Goal: Information Seeking & Learning: Learn about a topic

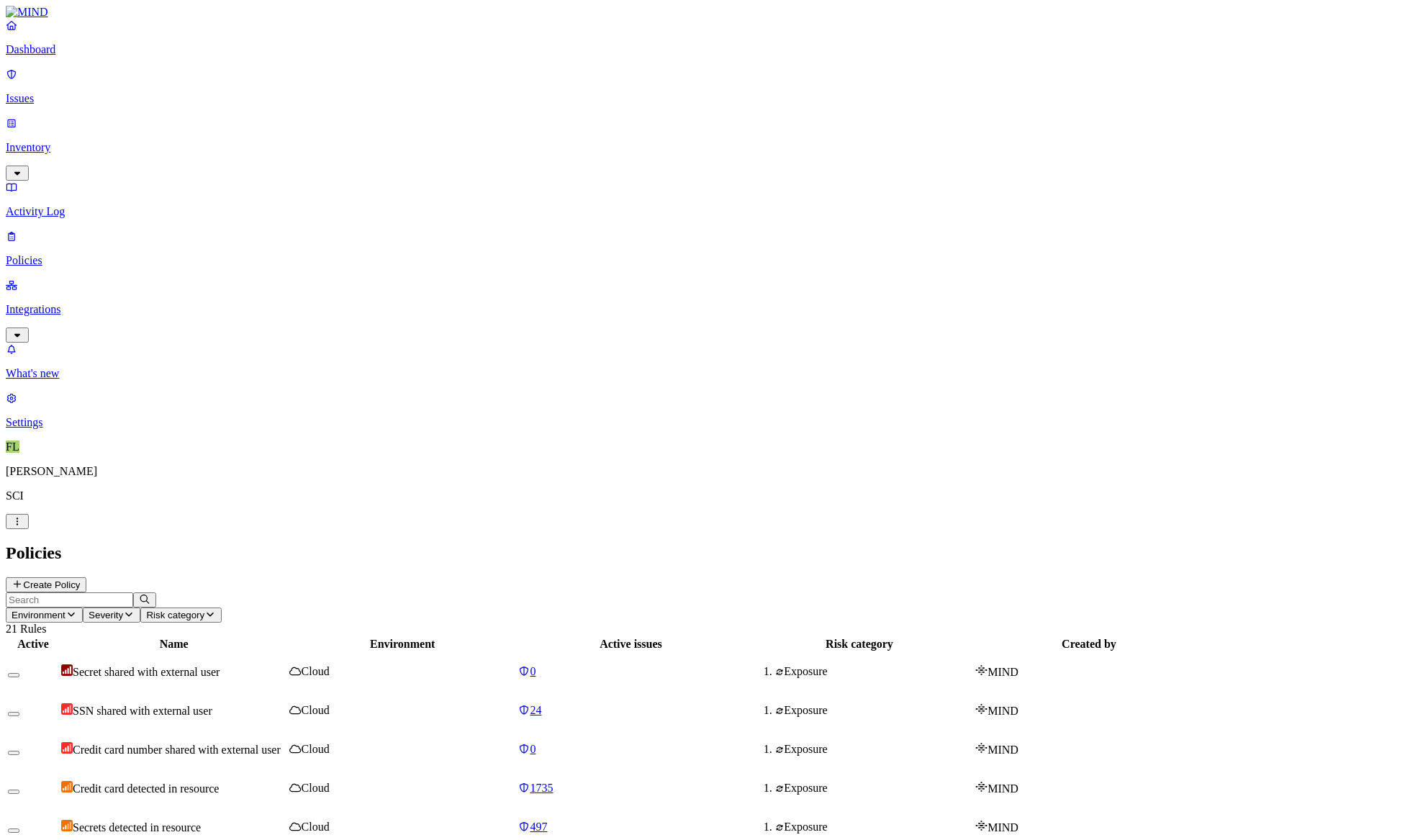
click at [45, 303] on p "Integrations" at bounding box center [702, 309] width 1393 height 13
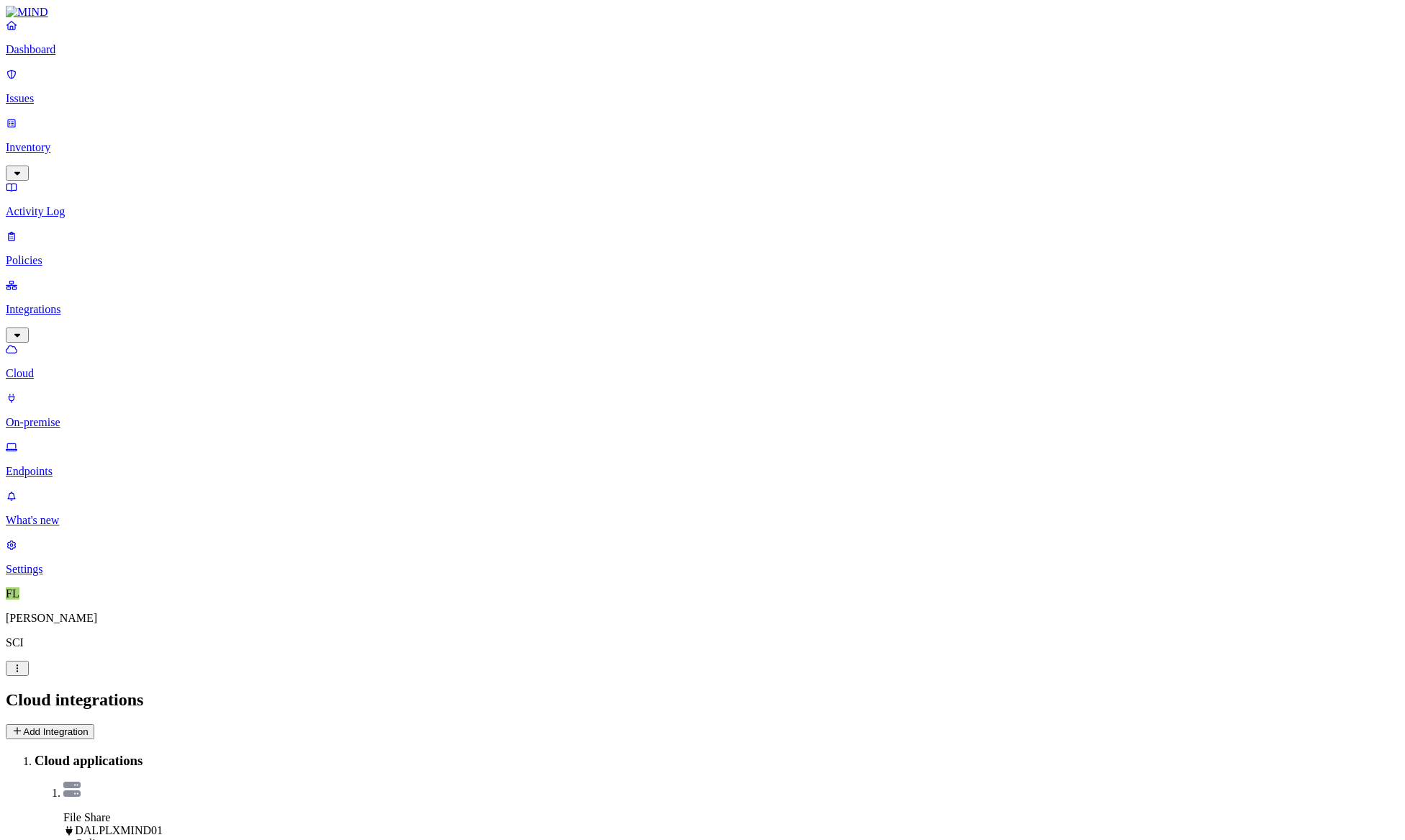
click at [23, 726] on icon at bounding box center [17, 730] width 12 height 9
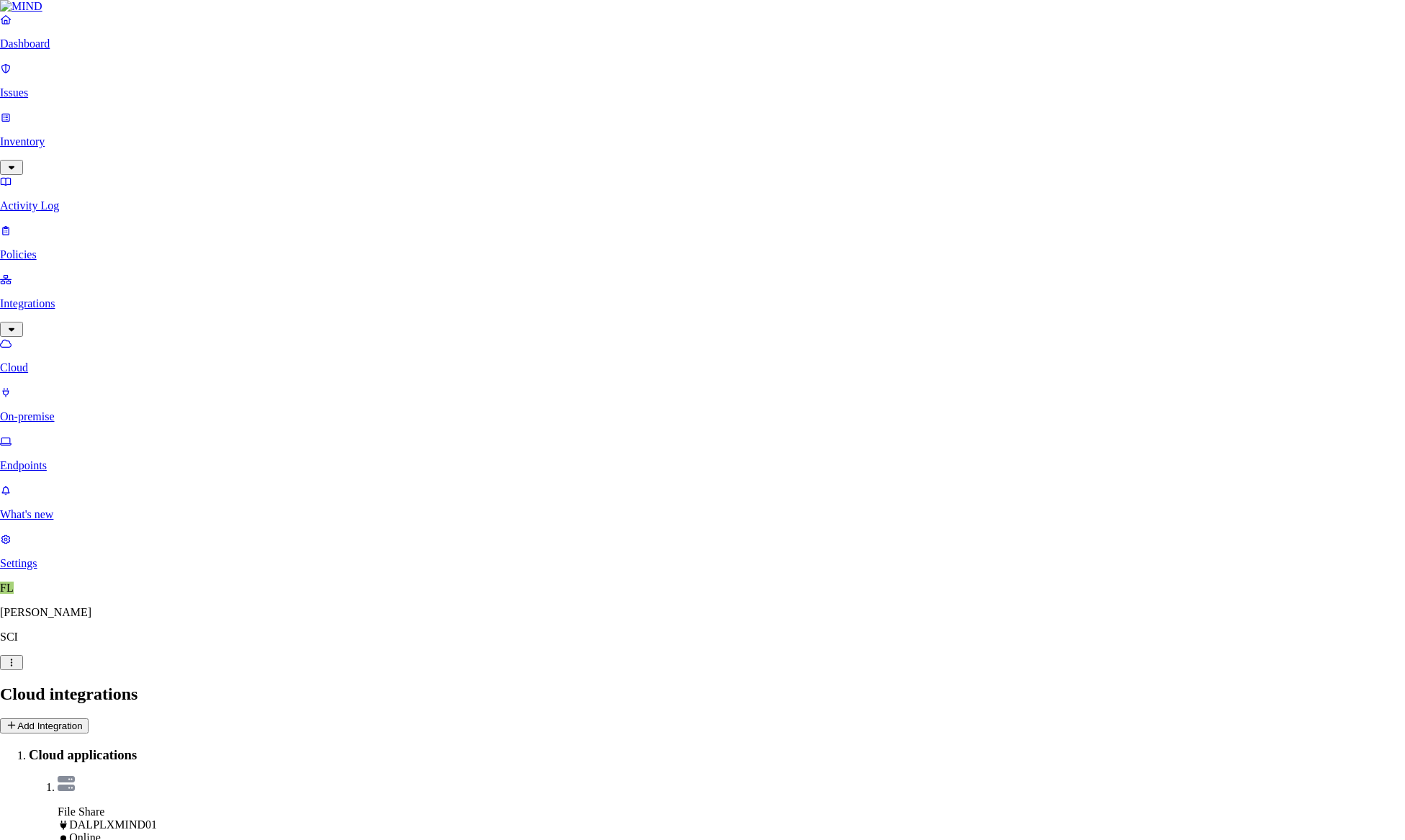
type input "DALNXFILE01 - Temp"
select select "tpt_01K6JZK5K78MJ8CJH6QA3YFRVW"
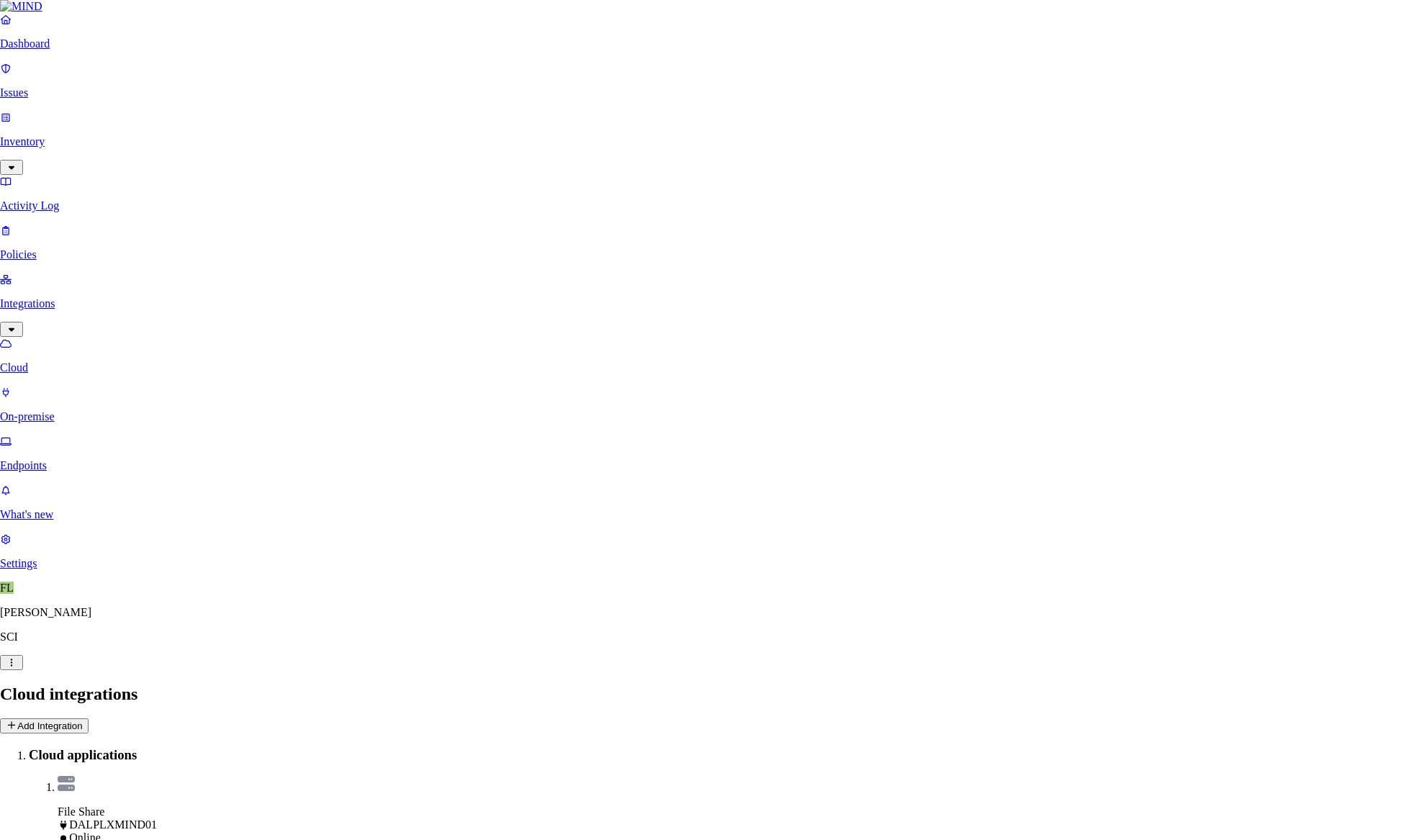
paste input "NTNX-dalnxfile01-6.corp.local"
type input "NTNX-dalnxfile01-6.corp.local"
type input "Temp"
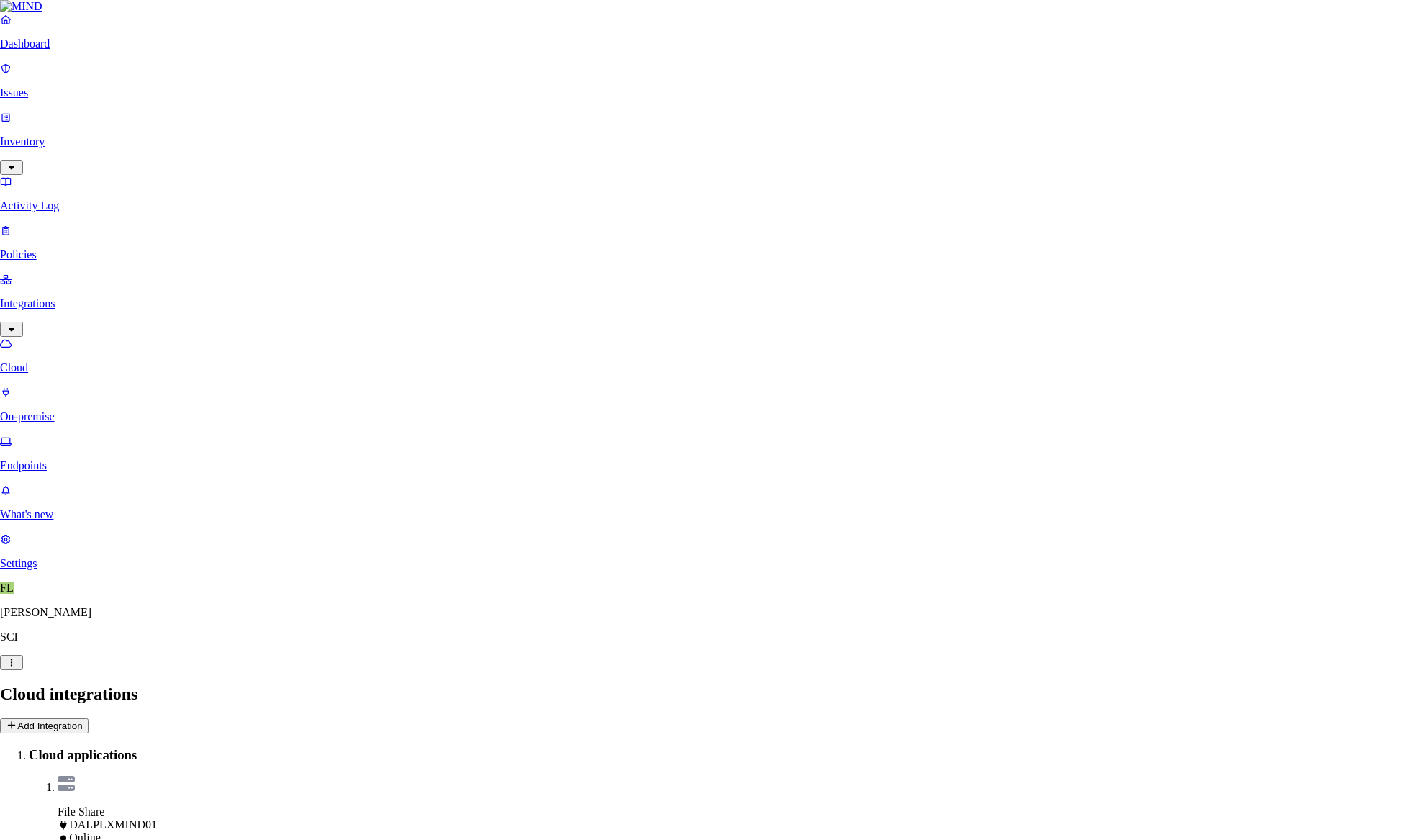
paste input "[EMAIL_ADDRESS]"
type input "[EMAIL_ADDRESS]"
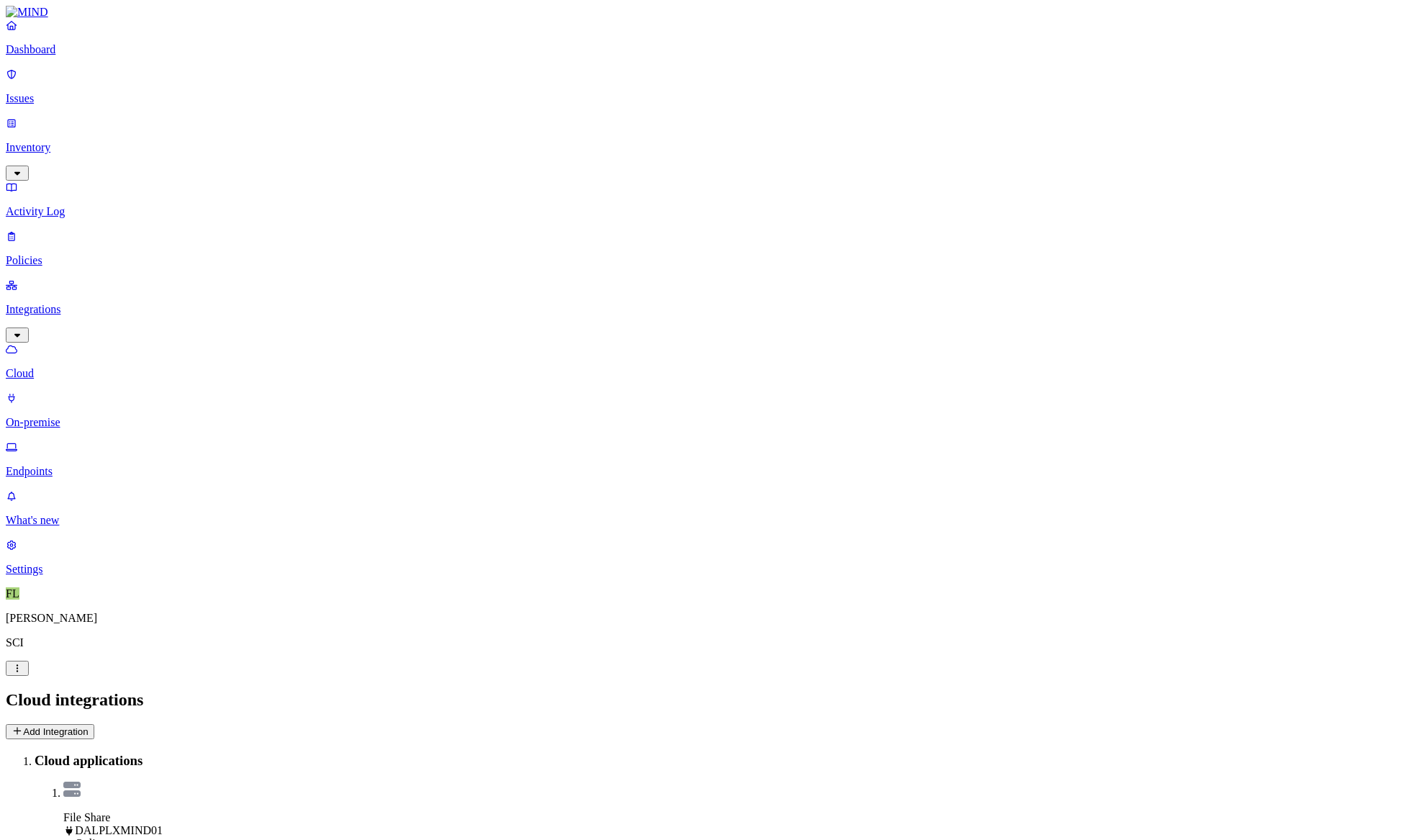
click at [46, 141] on p "Inventory" at bounding box center [702, 147] width 1393 height 13
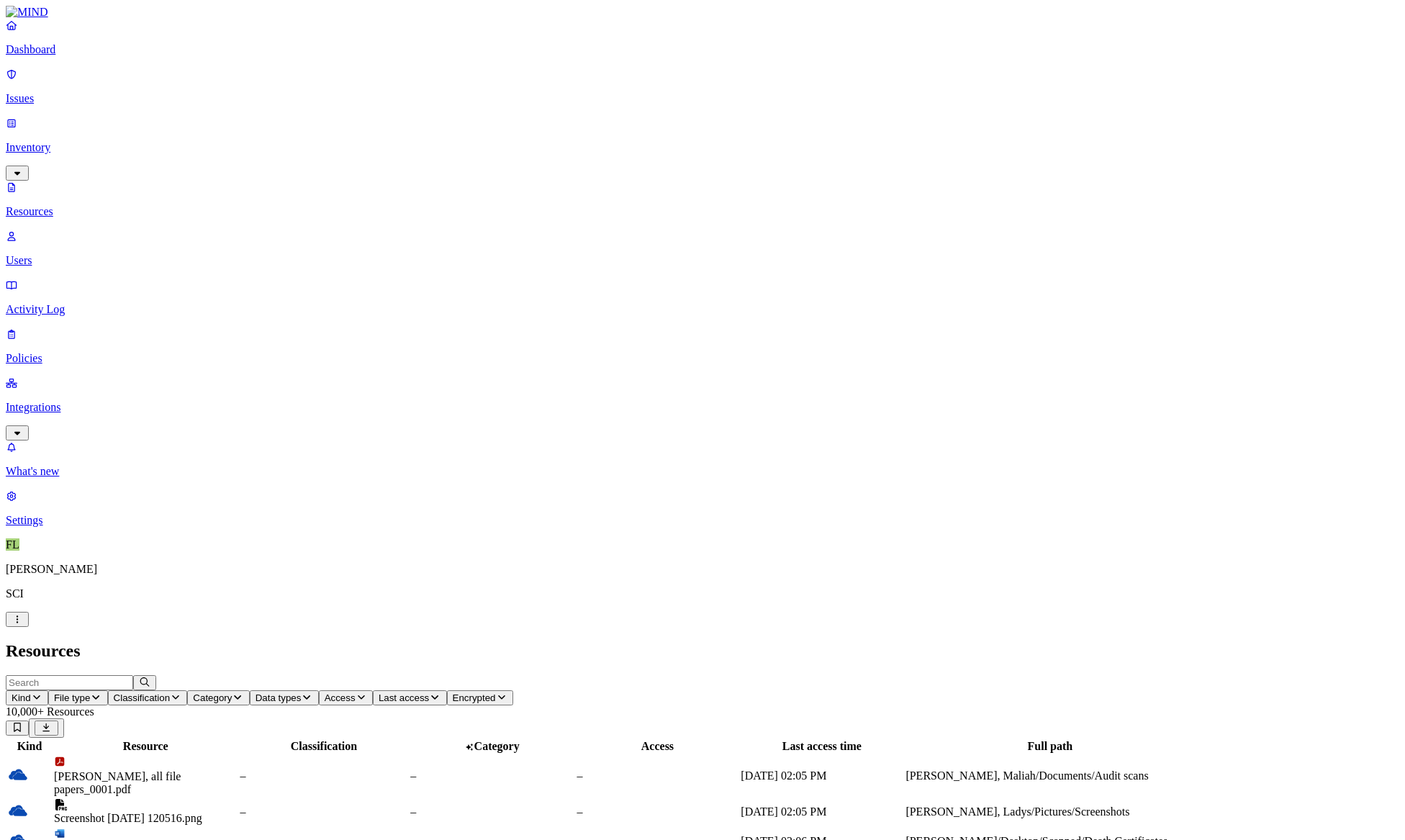
click at [48, 690] on button "Kind" at bounding box center [27, 697] width 43 height 15
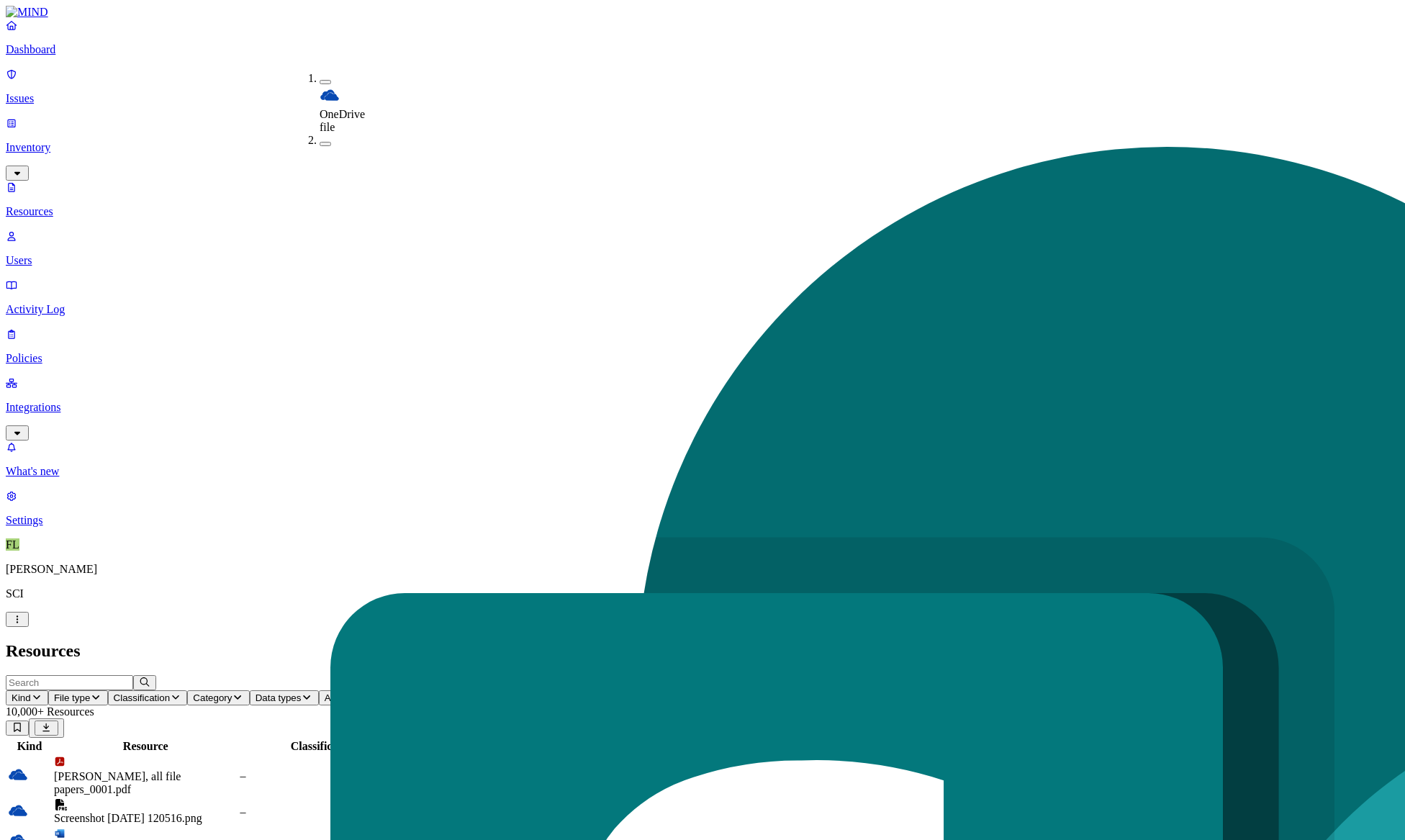
click at [182, 692] on span "File type" at bounding box center [164, 697] width 36 height 11
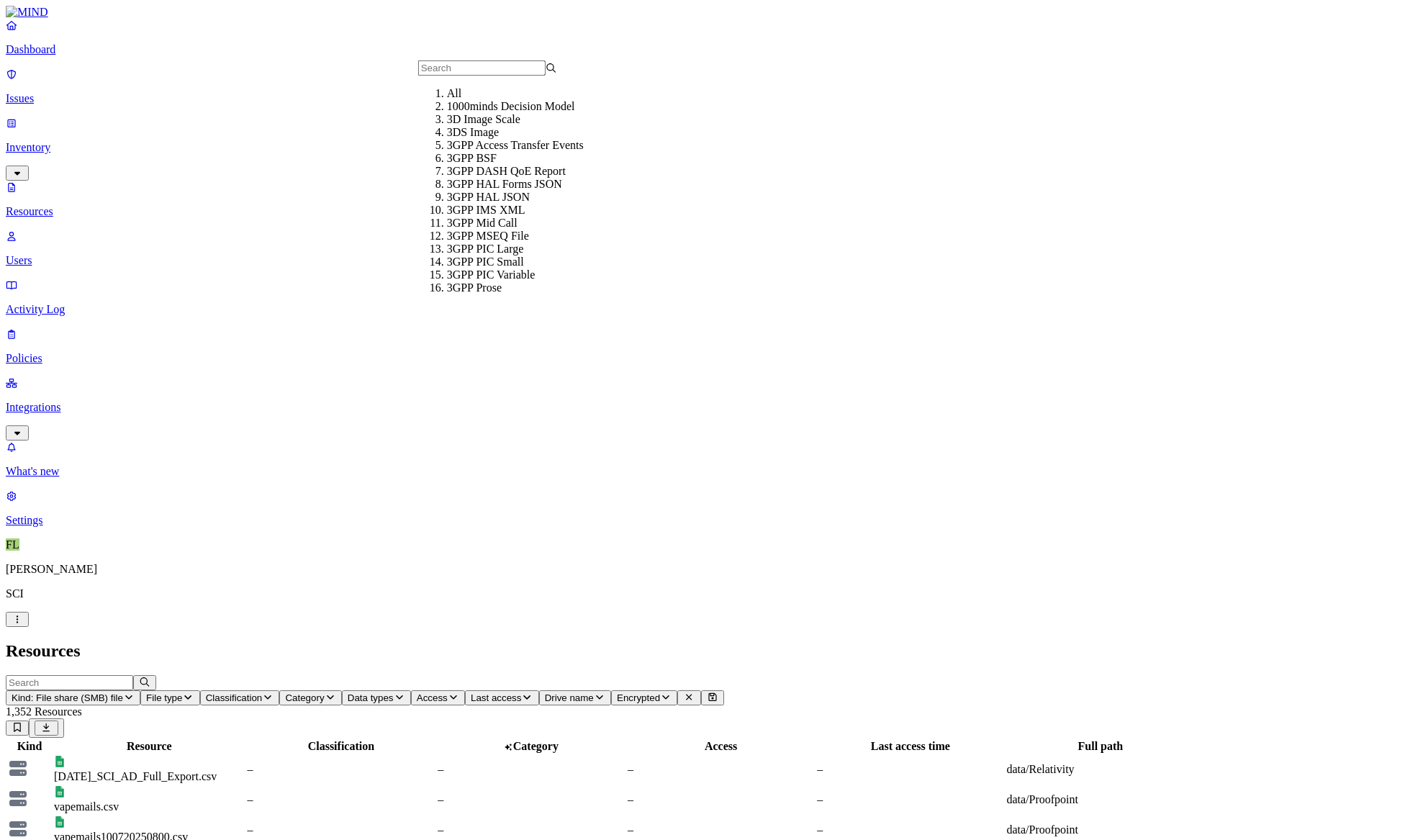
click at [262, 692] on span "Classification" at bounding box center [234, 697] width 57 height 11
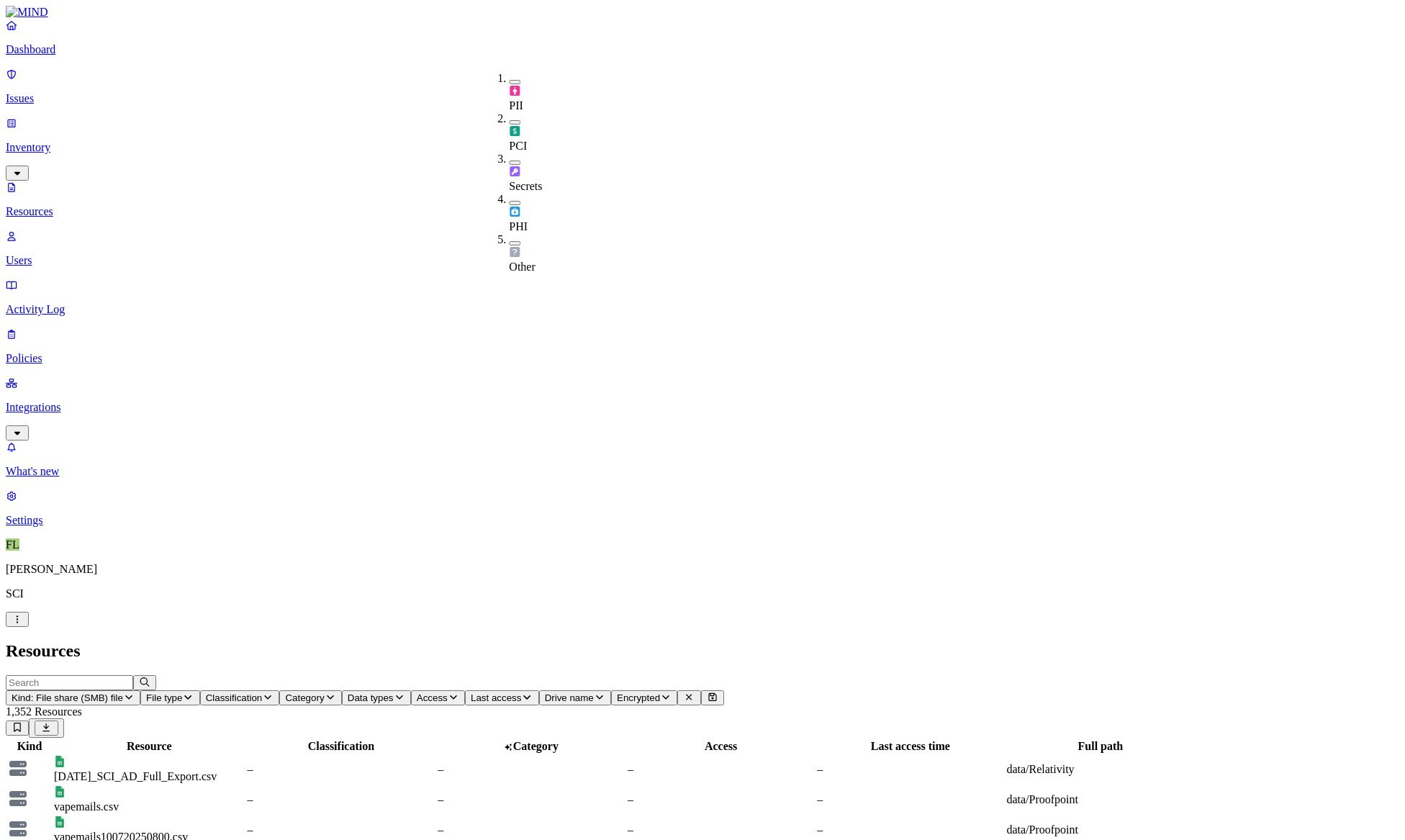
click at [509, 80] on button "button" at bounding box center [515, 81] width 12 height 4
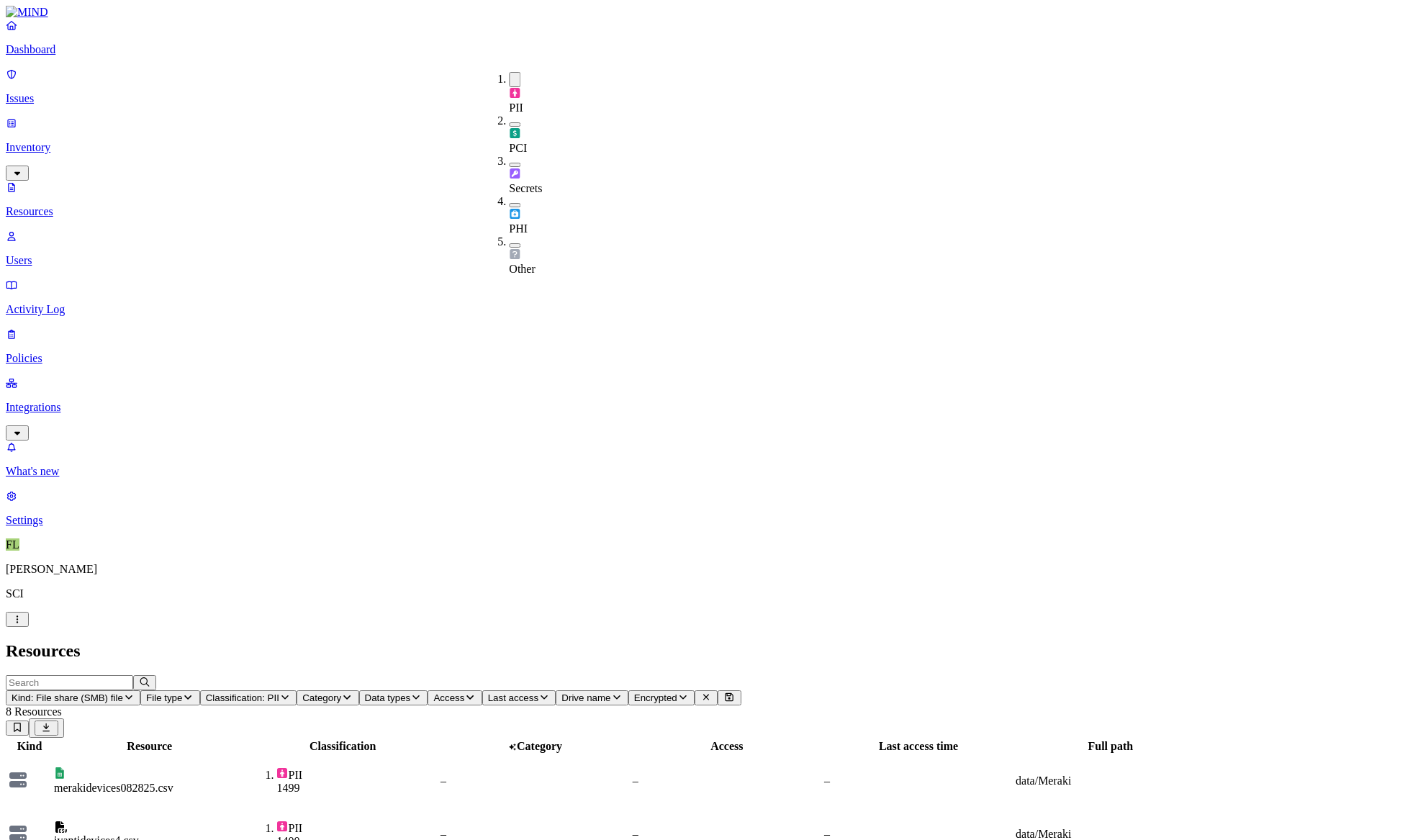
click at [351, 695] on icon "button" at bounding box center [347, 697] width 7 height 4
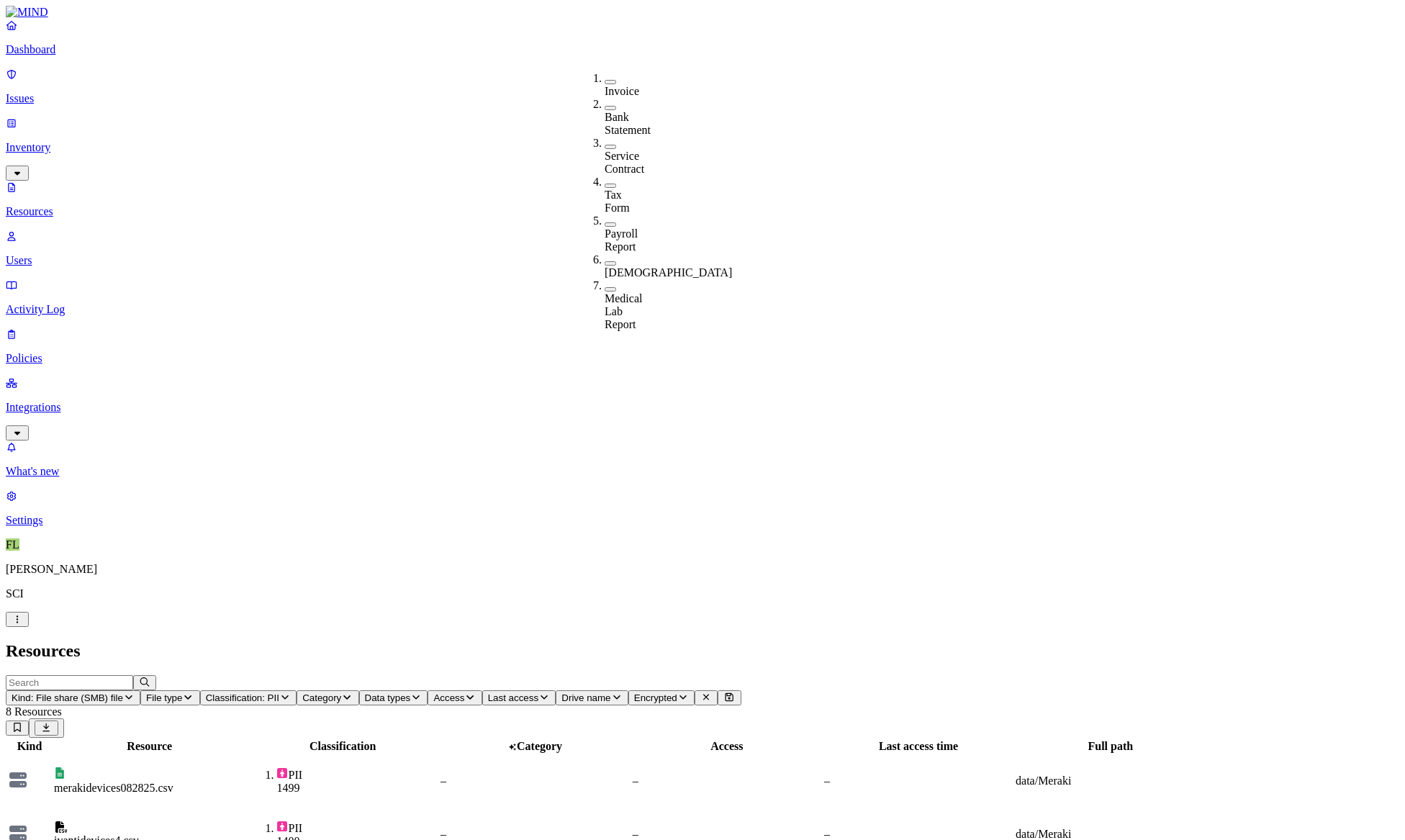
click at [341, 692] on span "Category" at bounding box center [322, 697] width 39 height 11
click at [245, 755] on td "merakidevices082825.csv" at bounding box center [150, 781] width 192 height 52
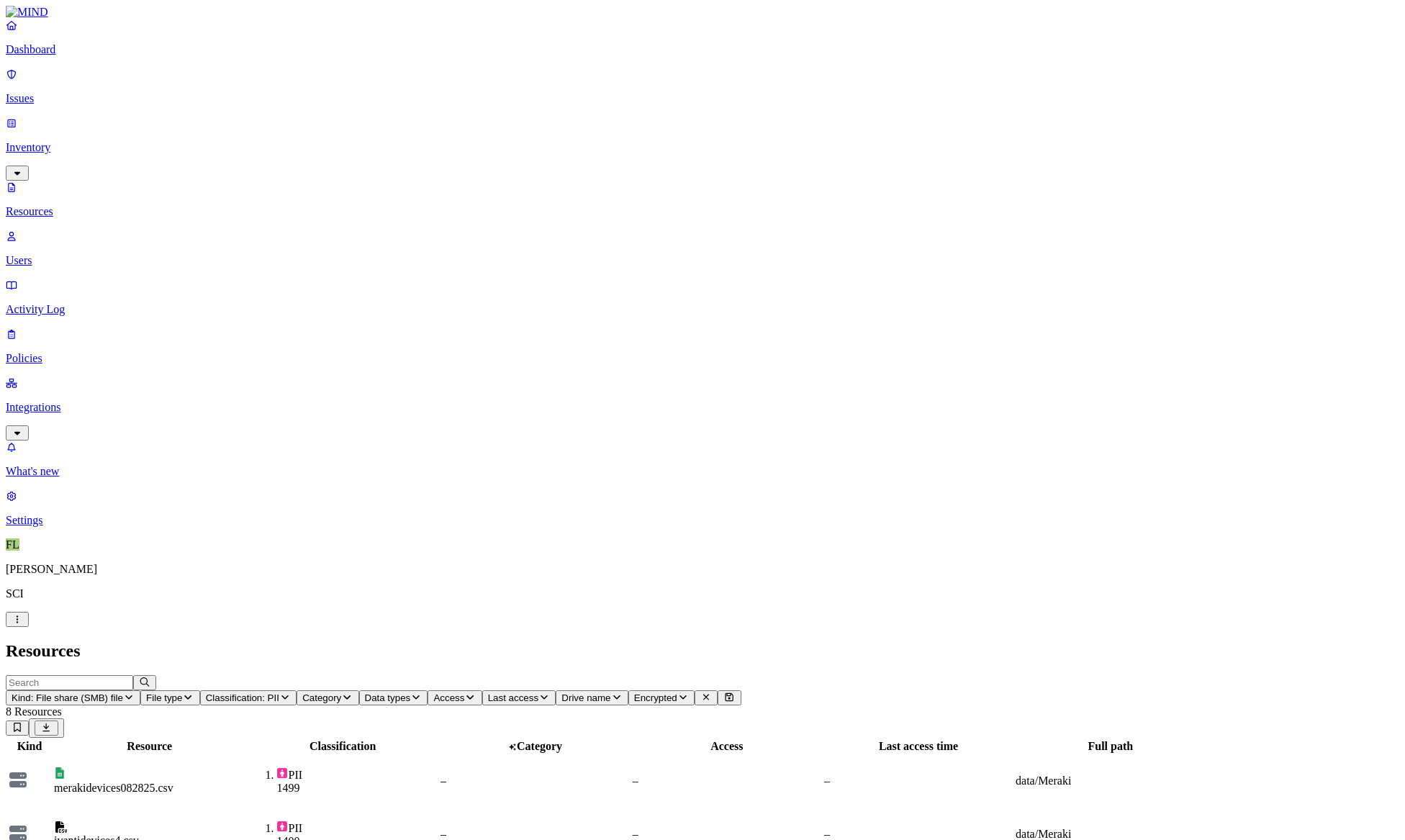
click at [200, 690] on button "File type" at bounding box center [170, 697] width 60 height 15
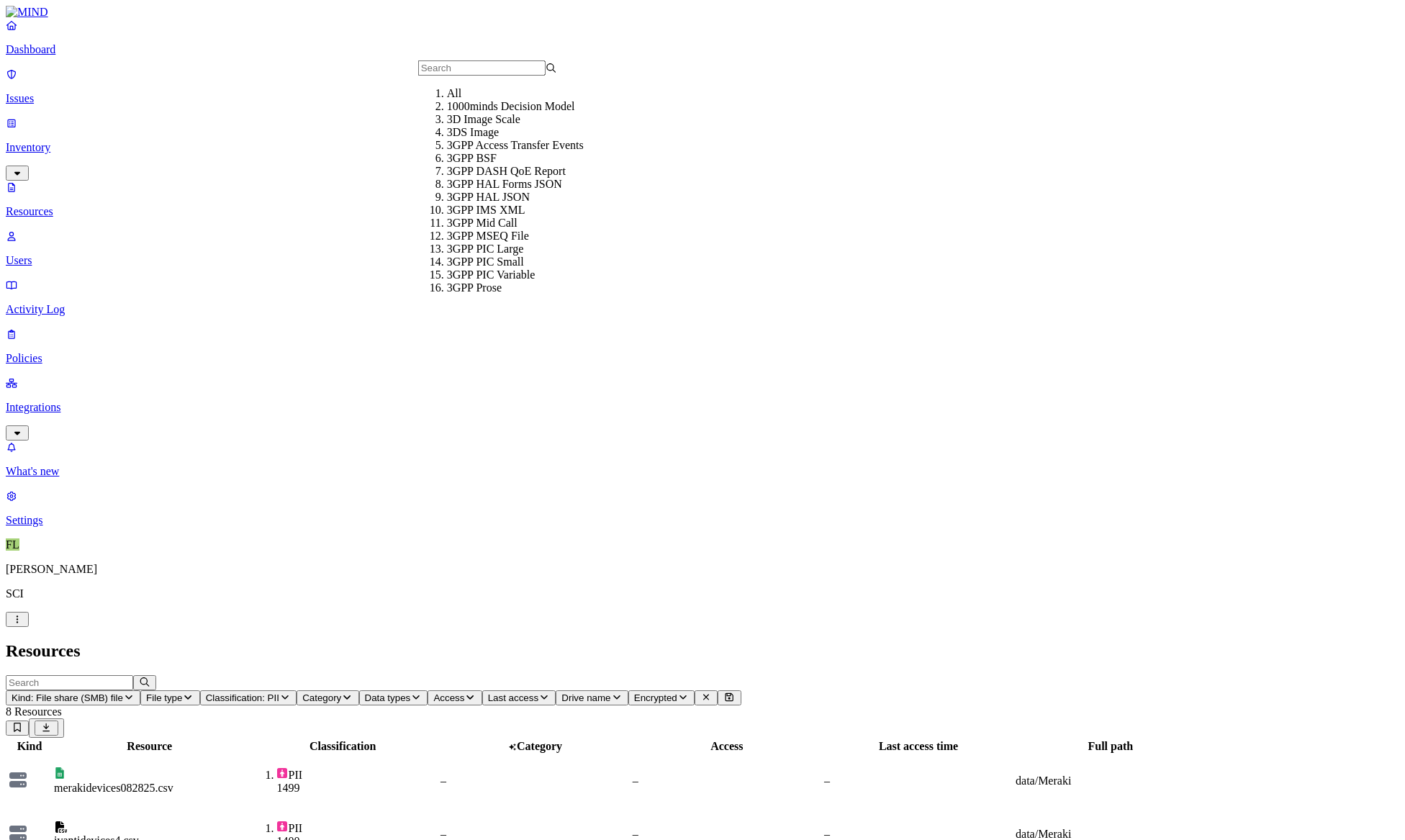
click at [341, 692] on span "Category" at bounding box center [322, 697] width 39 height 11
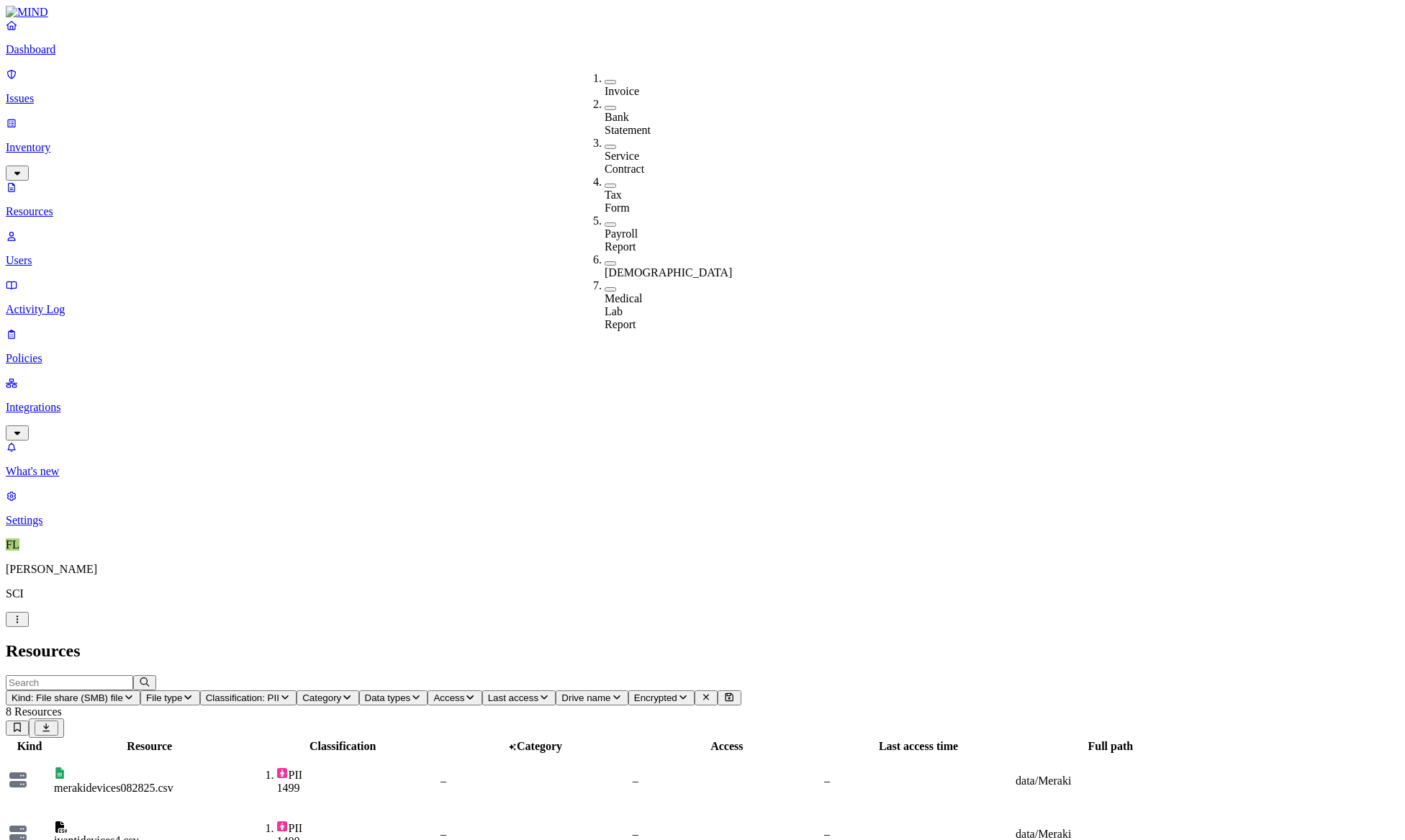
click at [411, 692] on span "Data types" at bounding box center [388, 697] width 46 height 11
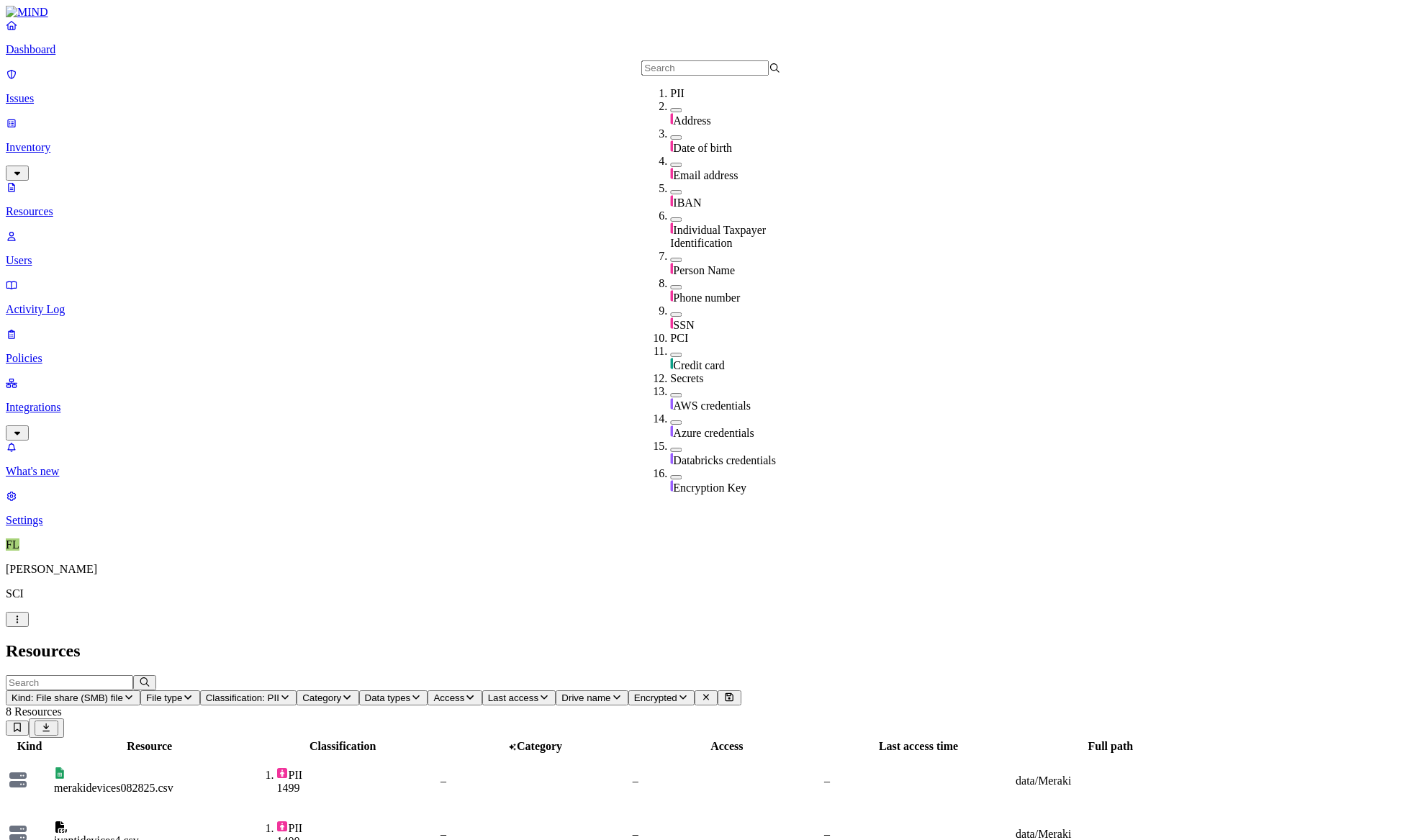
click at [47, 92] on p "Issues" at bounding box center [702, 98] width 1393 height 13
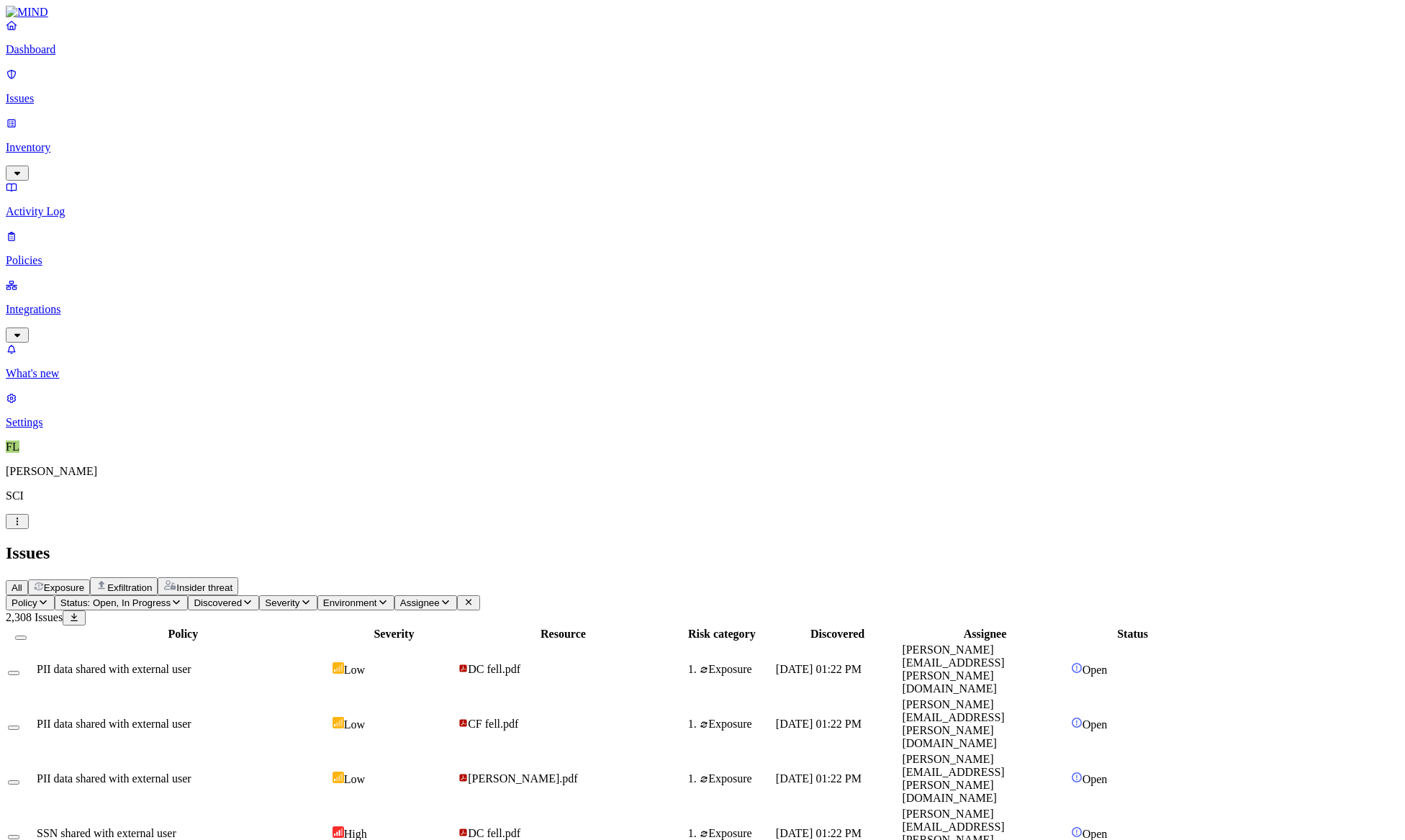
drag, startPoint x: 316, startPoint y: 137, endPoint x: 702, endPoint y: 98, distance: 388.0
click at [170, 597] on span "Status: Open, In Progress" at bounding box center [116, 603] width 110 height 11
click at [261, 115] on button "button" at bounding box center [266, 117] width 12 height 15
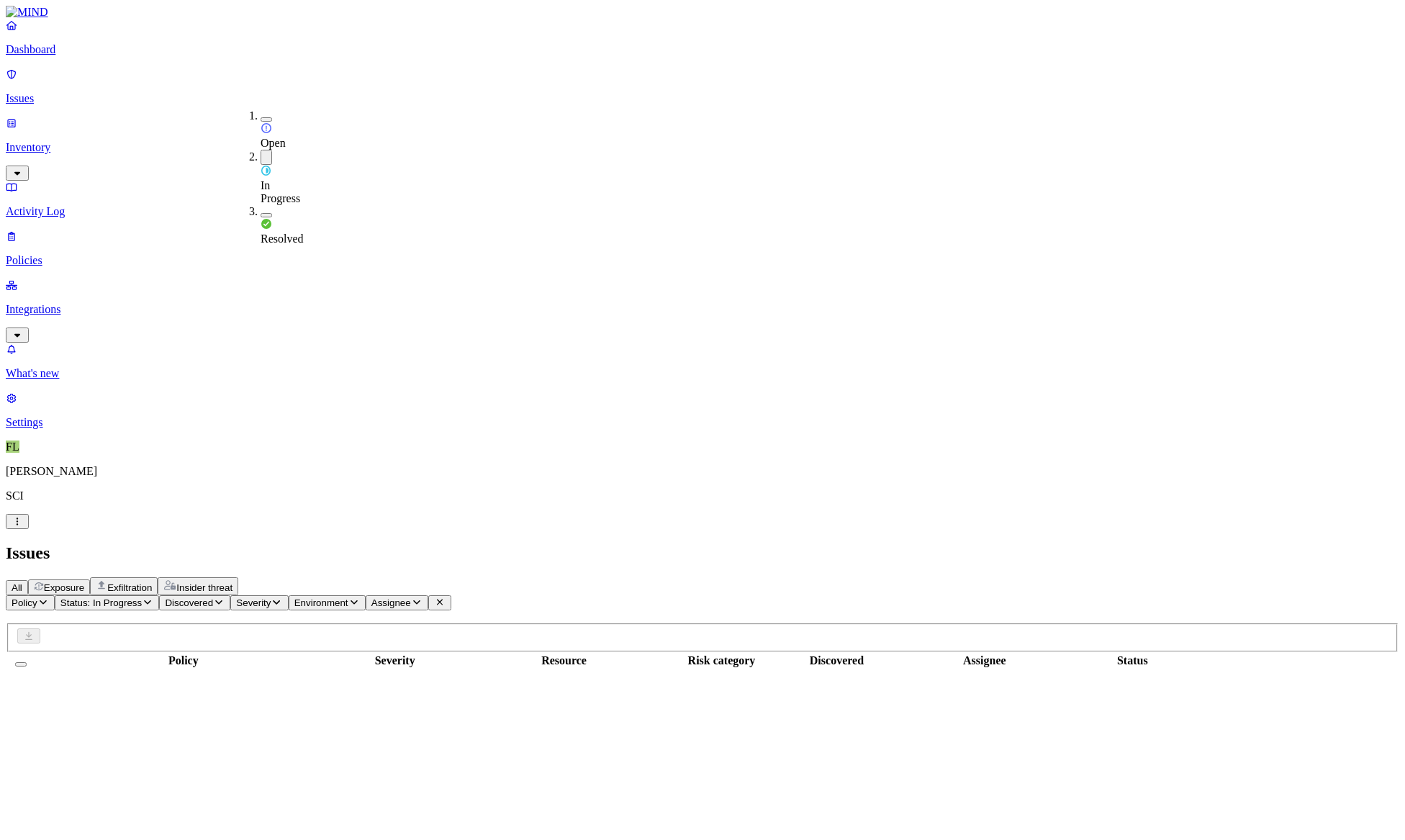
click at [261, 150] on button "button" at bounding box center [266, 157] width 12 height 15
click at [261, 211] on button "button" at bounding box center [266, 213] width 12 height 4
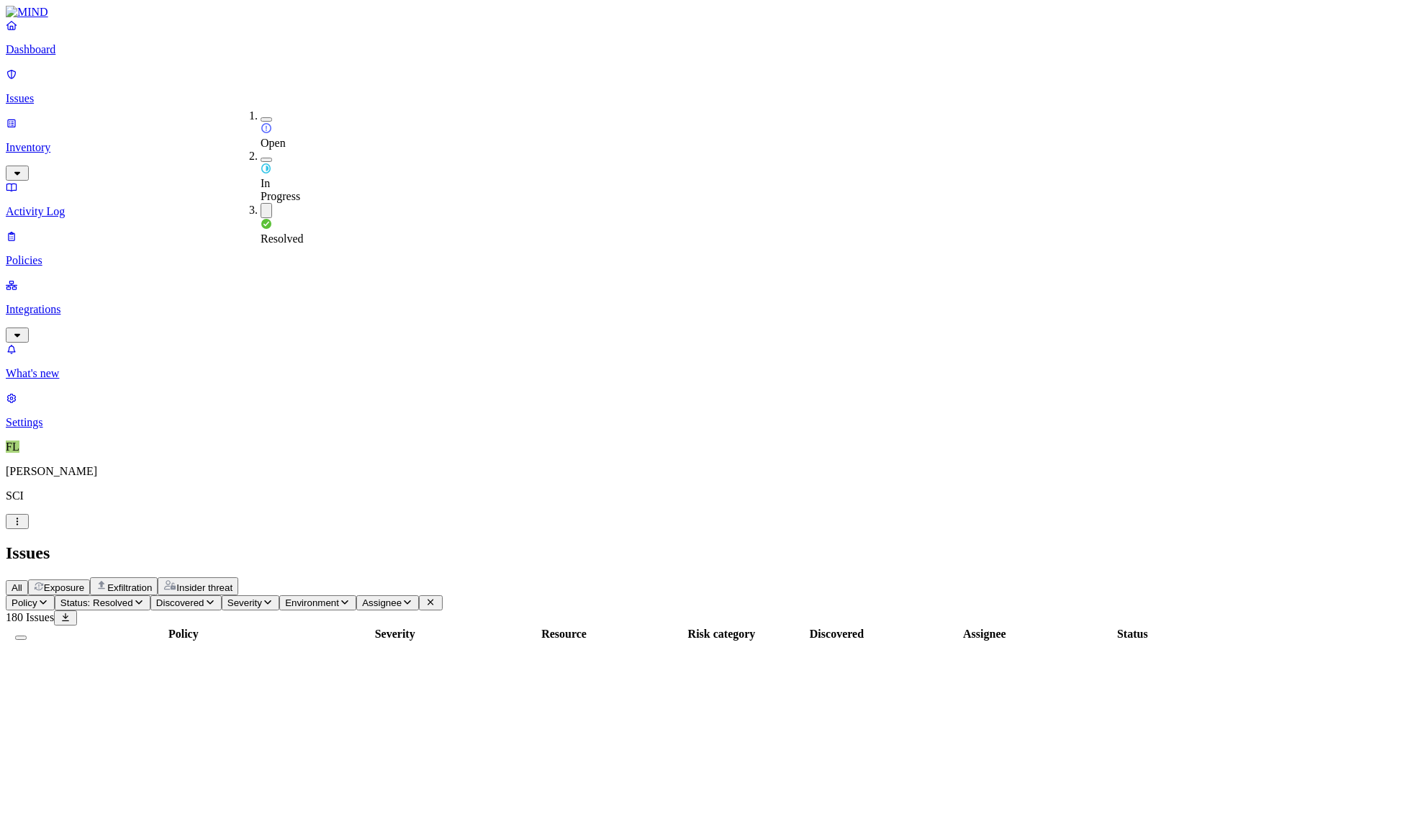
scroll to position [200, 0]
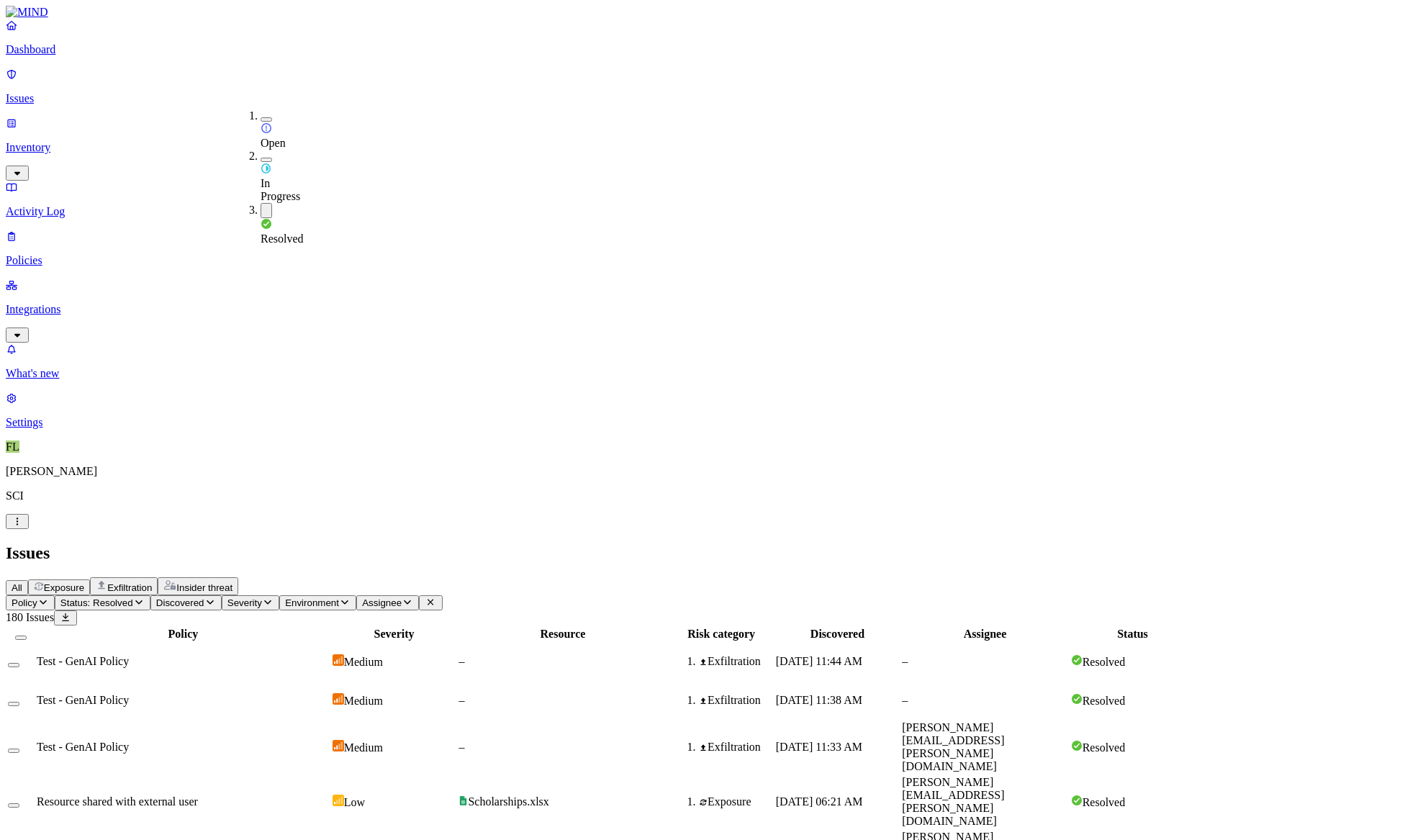
click at [733, 577] on div "All Exposure Exfiltration Insider threat" at bounding box center [702, 585] width 1393 height 18
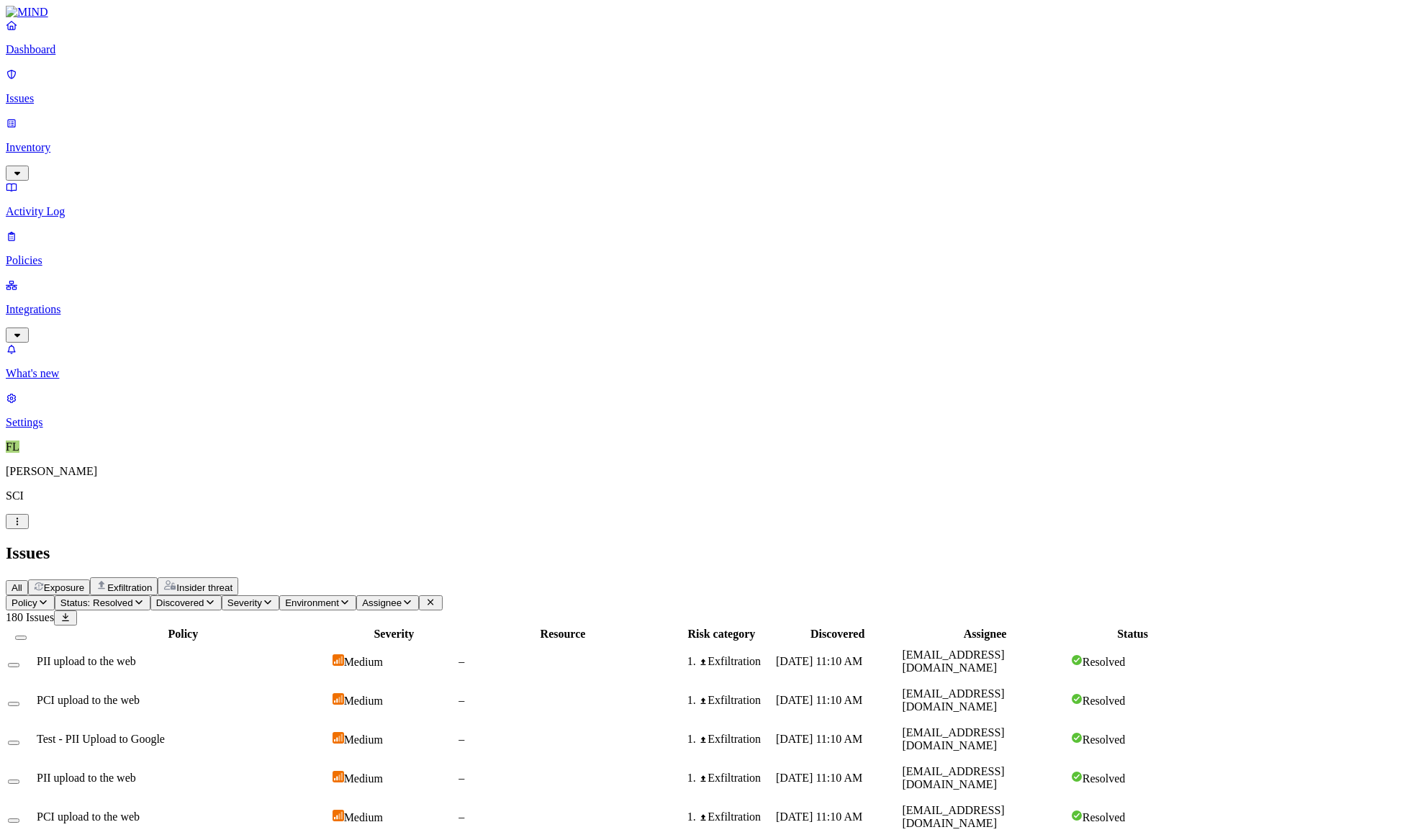
click at [54, 595] on button "Policy" at bounding box center [30, 602] width 49 height 15
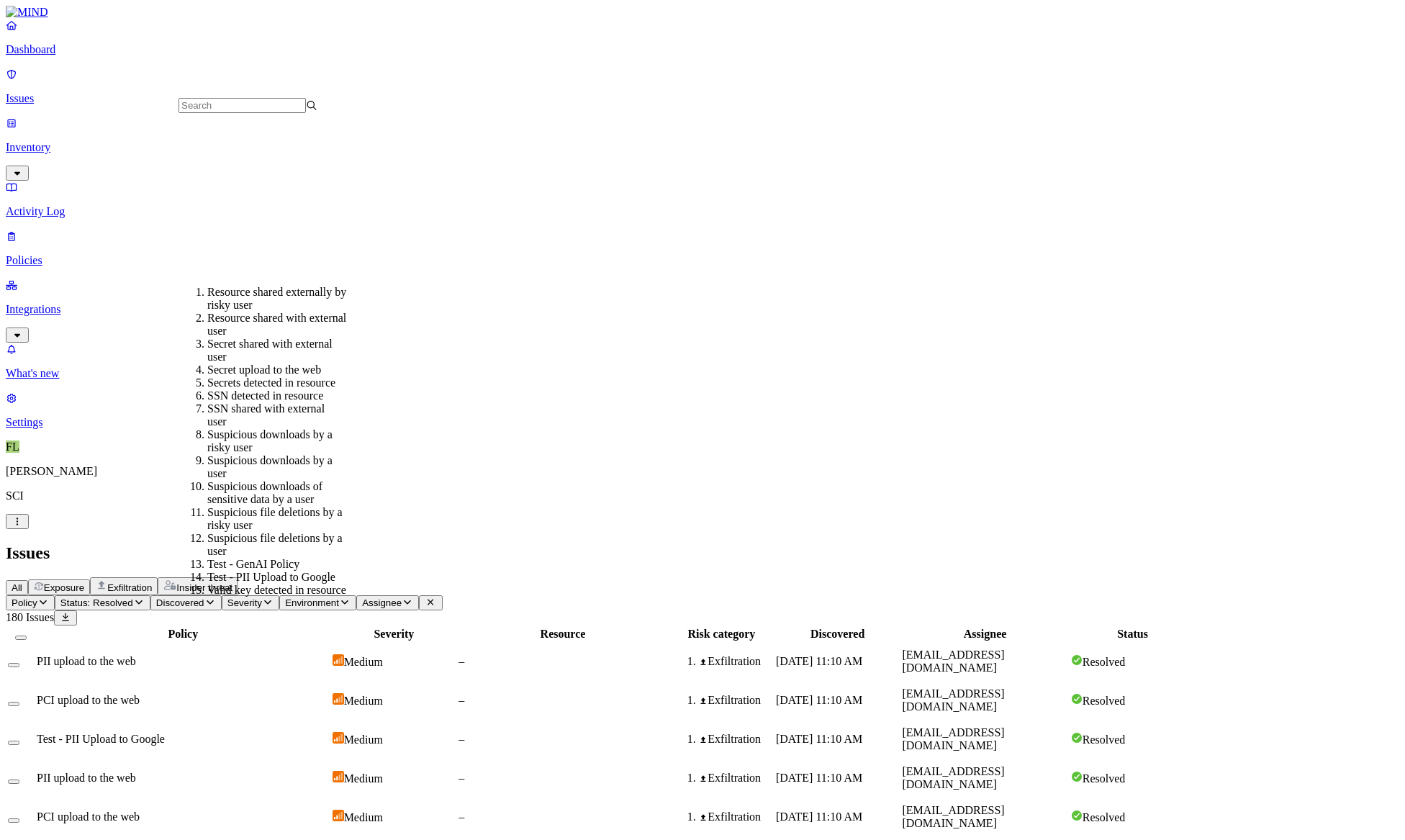
scroll to position [279, 0]
click at [303, 558] on div "Test - GenAI Policy" at bounding box center [277, 564] width 139 height 13
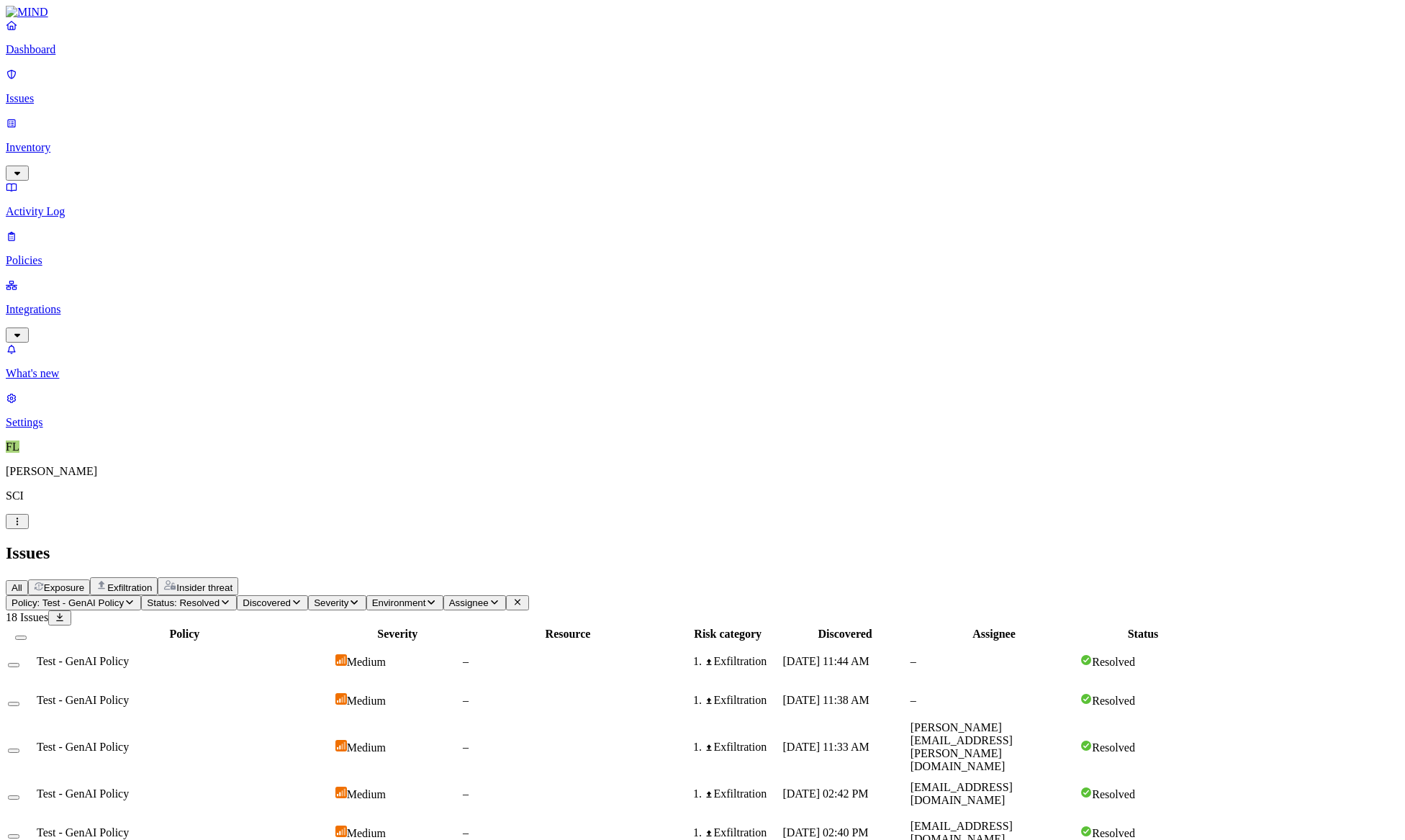
click at [301, 642] on td "Test - GenAI Policy" at bounding box center [184, 660] width 297 height 37
click at [674, 720] on td "–" at bounding box center [567, 747] width 211 height 54
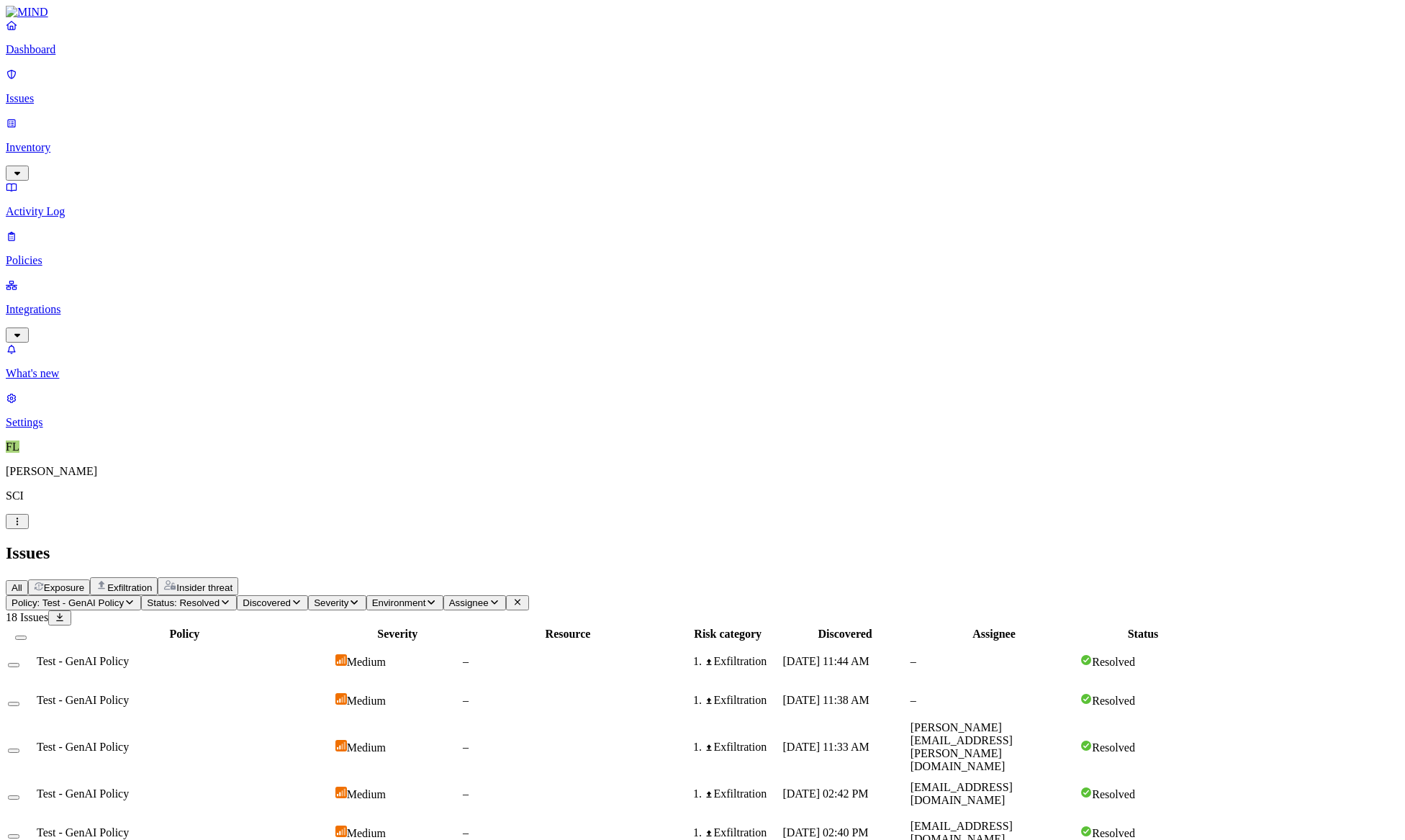
click at [41, 141] on p "Inventory" at bounding box center [702, 147] width 1393 height 13
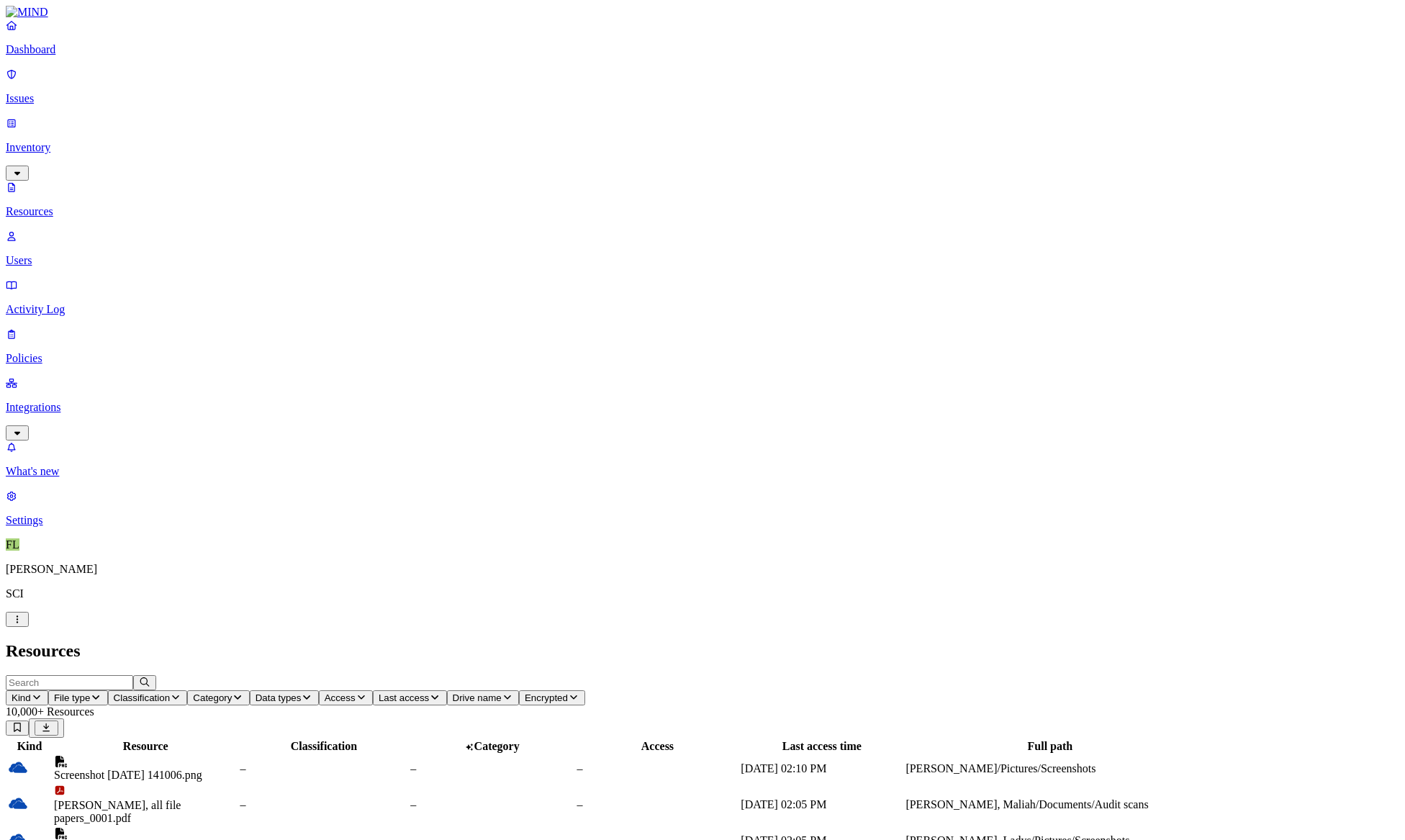
drag, startPoint x: 414, startPoint y: 82, endPoint x: 515, endPoint y: 86, distance: 101.1
click at [339, 753] on div at bounding box center [247, 753] width 184 height 0
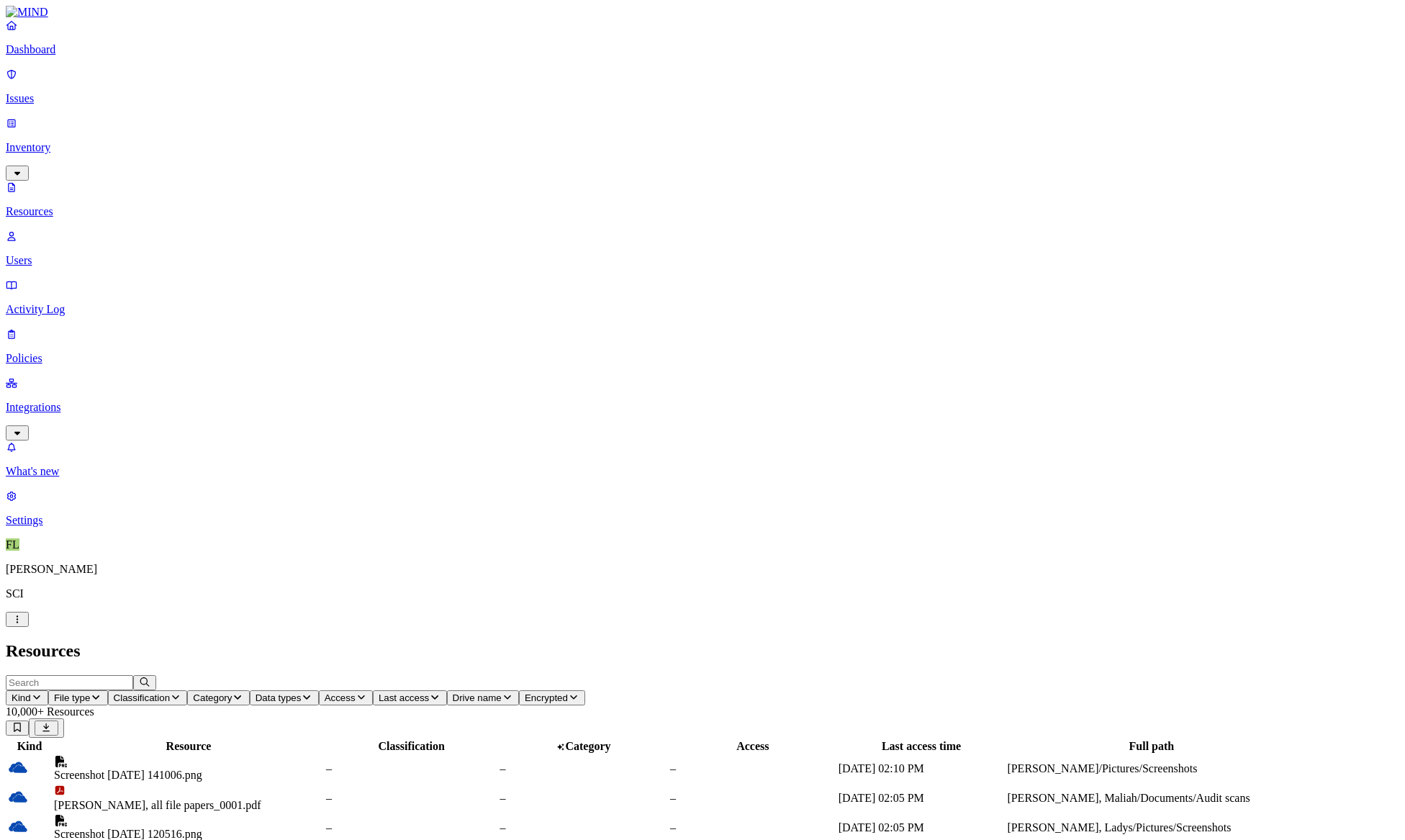
drag, startPoint x: 515, startPoint y: 86, endPoint x: 543, endPoint y: 87, distance: 28.0
click at [351, 753] on div at bounding box center [216, 753] width 269 height 0
click at [20, 551] on span "FL" at bounding box center [12, 545] width 13 height 13
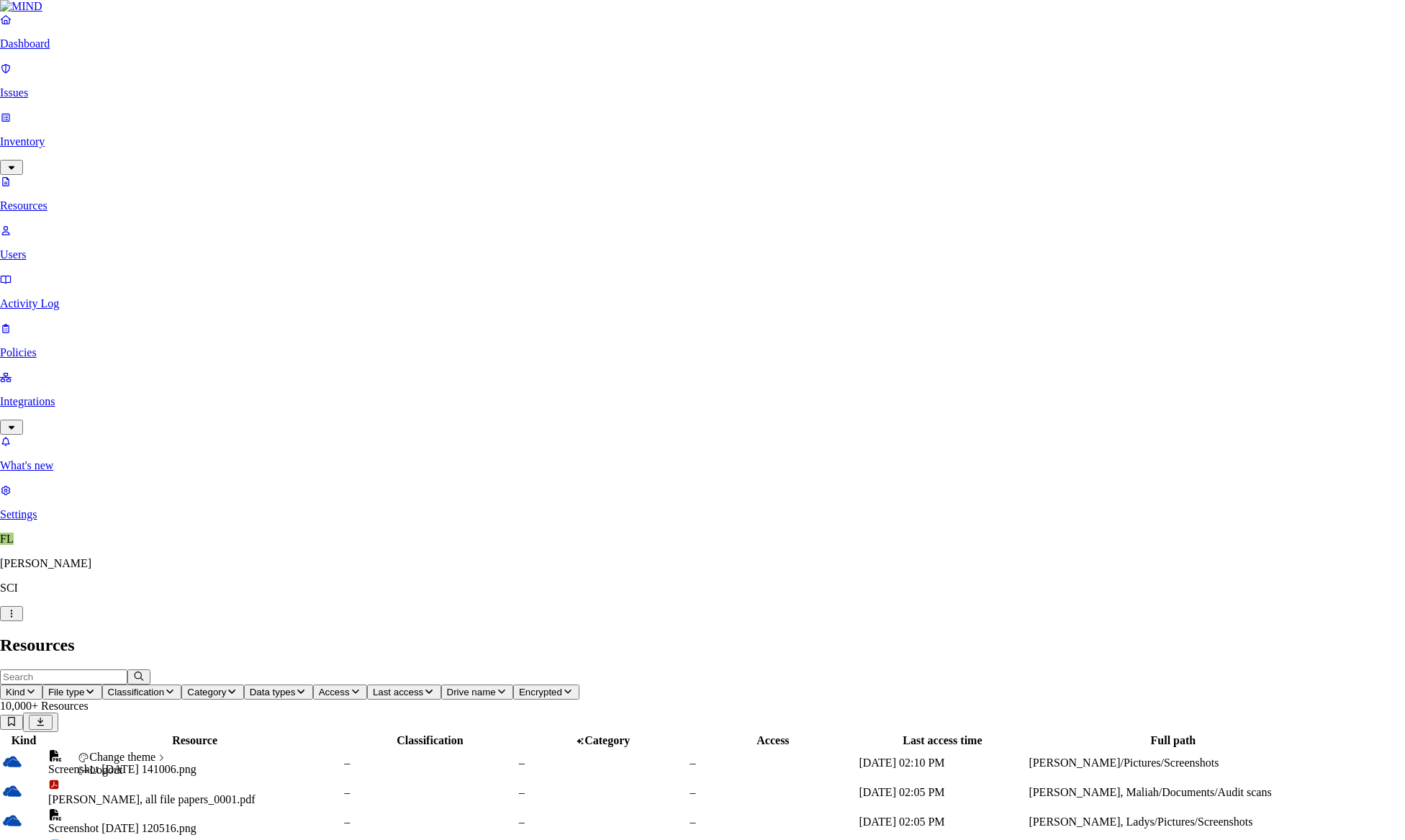
click at [203, 773] on icon at bounding box center [199, 769] width 7 height 8
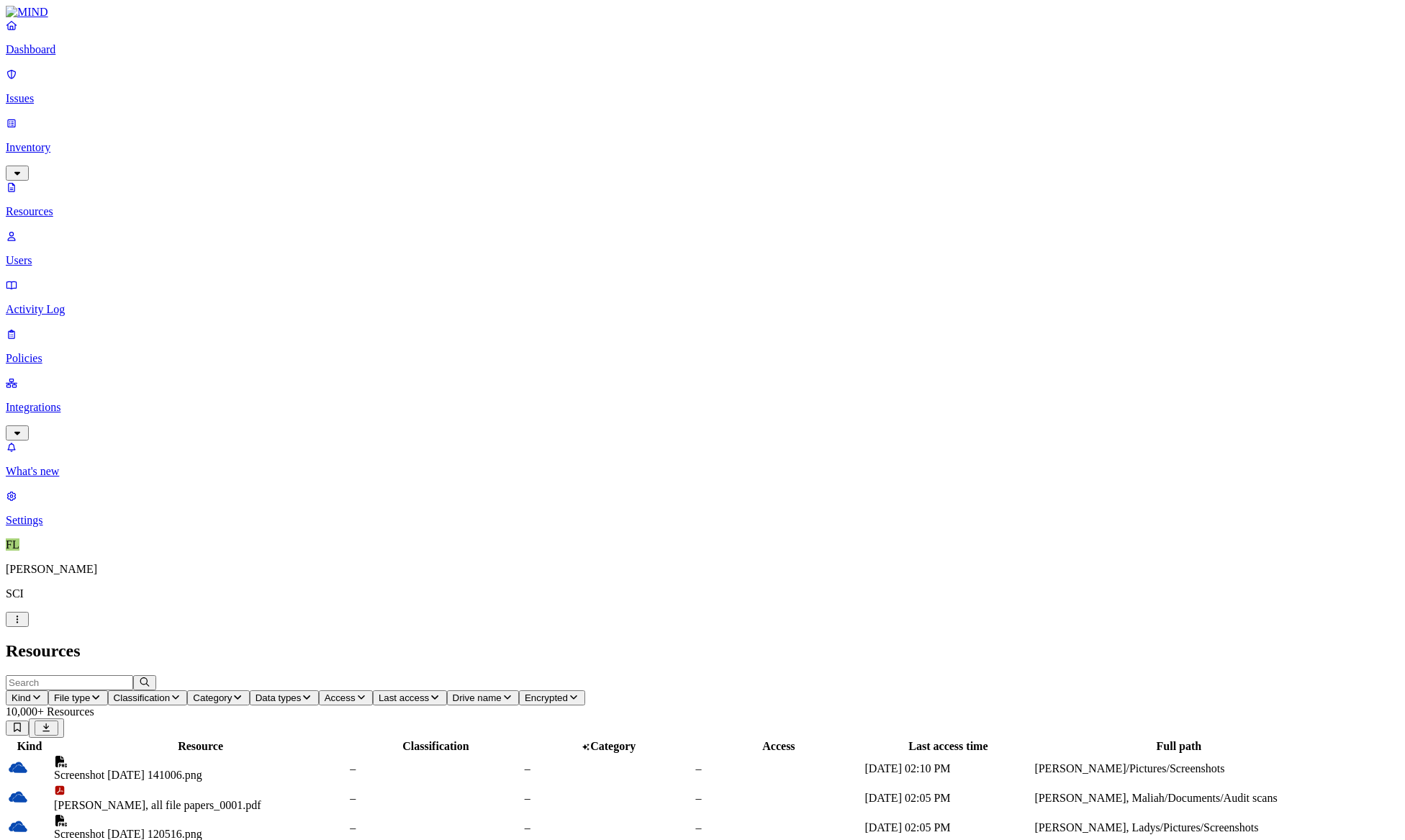
click at [55, 95] on p "Issues" at bounding box center [702, 98] width 1393 height 13
